Goal: Task Accomplishment & Management: Manage account settings

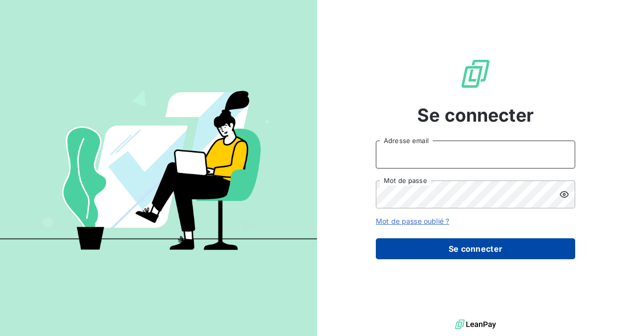
type input "[EMAIL_ADDRESS][DOMAIN_NAME]"
click at [438, 250] on button "Se connecter" at bounding box center [475, 248] width 199 height 21
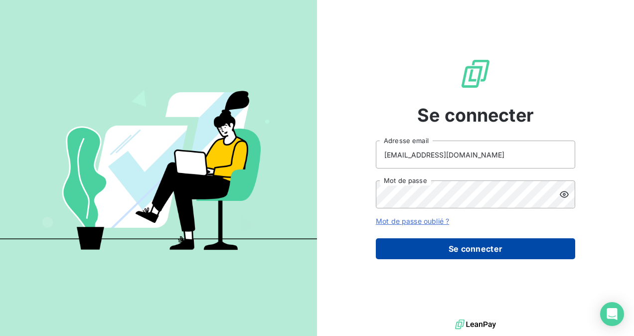
click at [452, 247] on button "Se connecter" at bounding box center [475, 248] width 199 height 21
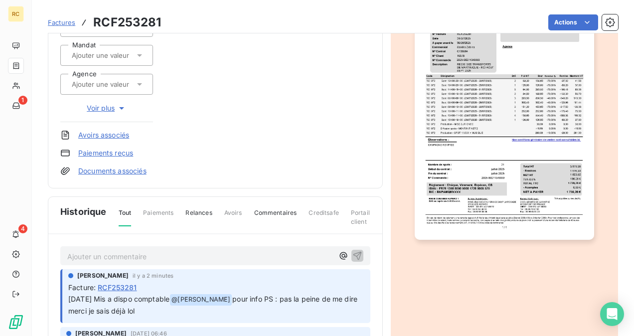
scroll to position [250, 0]
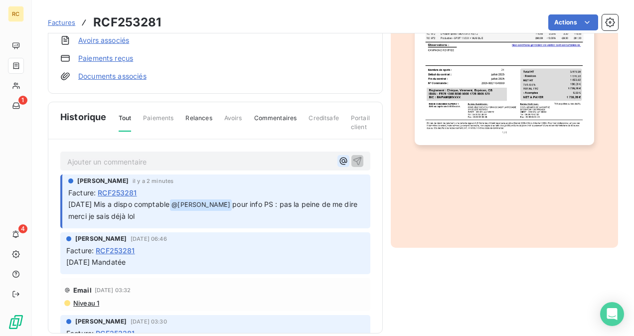
click at [339, 160] on icon "button" at bounding box center [344, 161] width 10 height 10
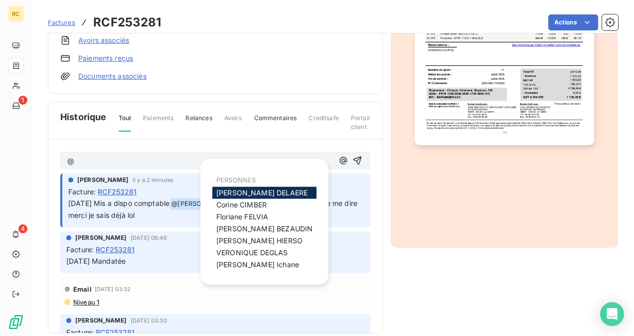
click at [220, 191] on span "Claire DELAERE" at bounding box center [261, 193] width 91 height 8
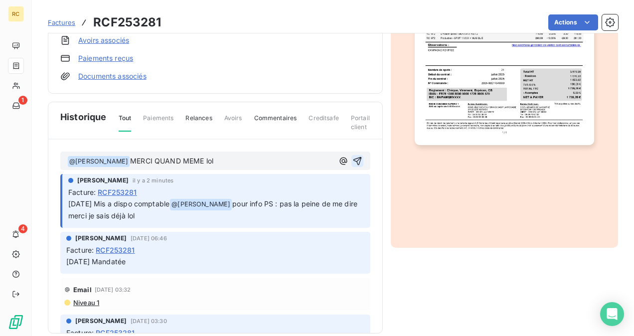
drag, startPoint x: 346, startPoint y: 158, endPoint x: 307, endPoint y: 179, distance: 44.6
click at [353, 158] on icon "button" at bounding box center [358, 161] width 10 height 10
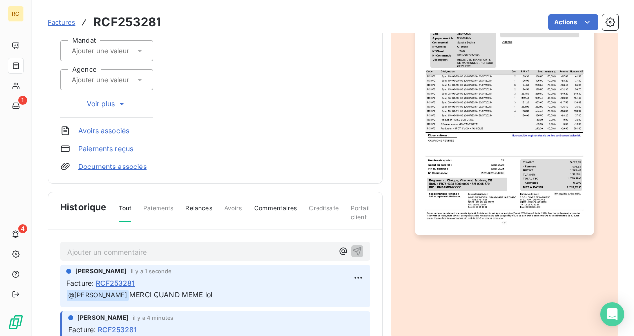
scroll to position [151, 0]
